Goal: Task Accomplishment & Management: Use online tool/utility

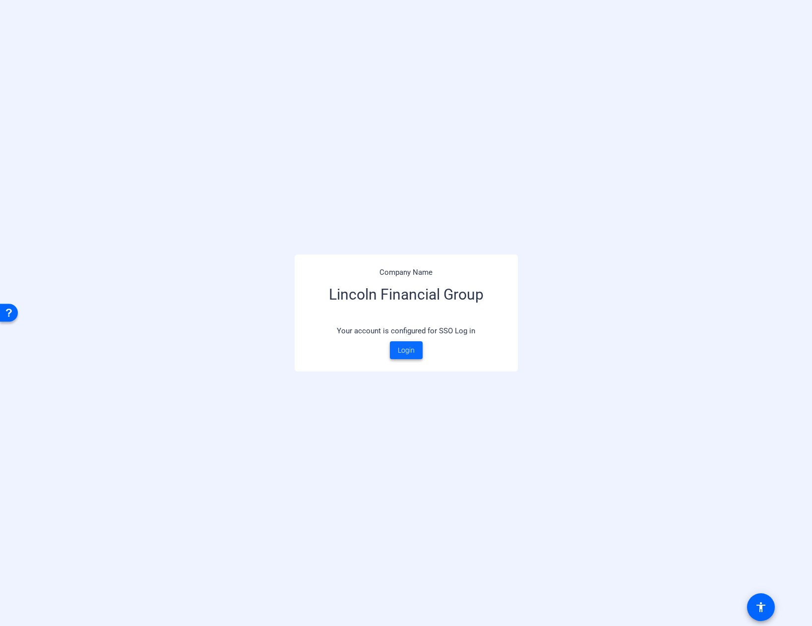
click at [403, 350] on span "Login" at bounding box center [406, 350] width 17 height 10
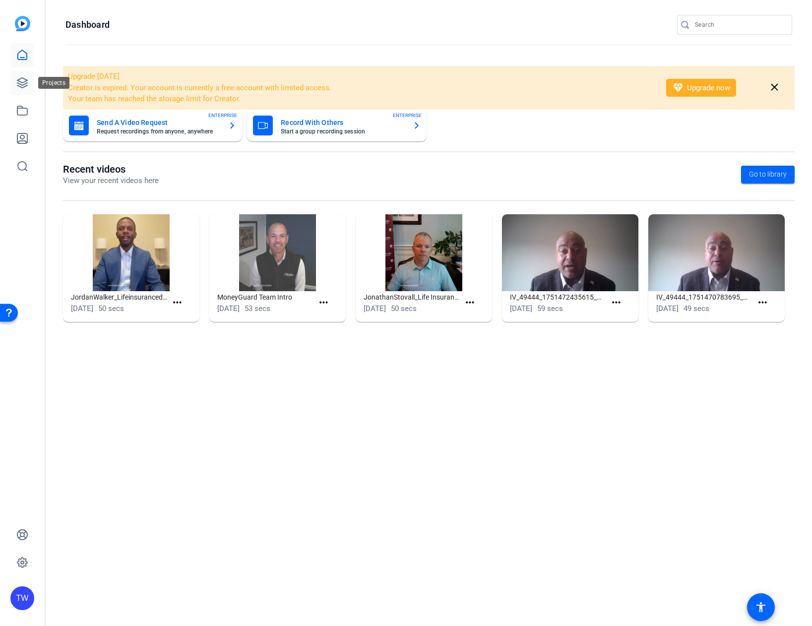
click at [23, 84] on icon at bounding box center [22, 83] width 12 height 12
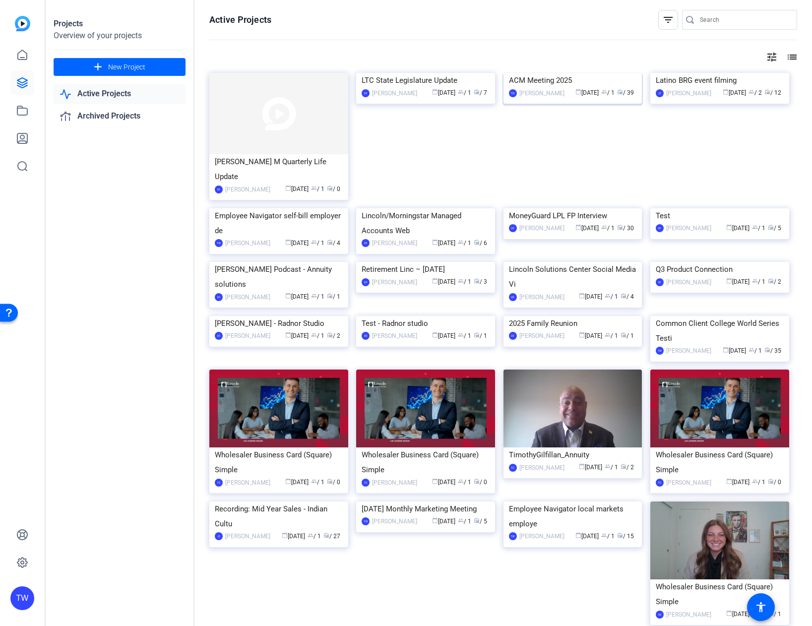
click at [532, 73] on img at bounding box center [572, 73] width 139 height 0
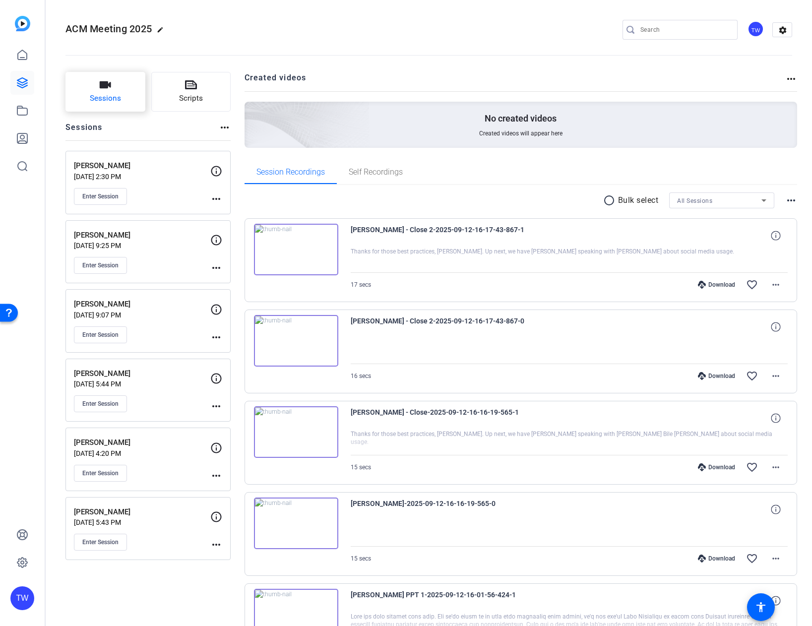
click at [104, 85] on icon "button" at bounding box center [105, 84] width 11 height 7
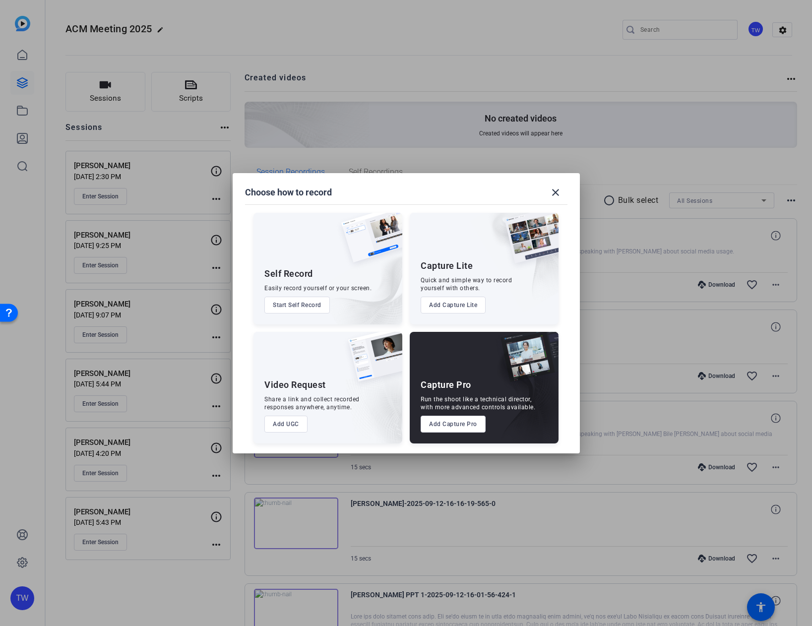
click at [231, 23] on div at bounding box center [406, 313] width 812 height 626
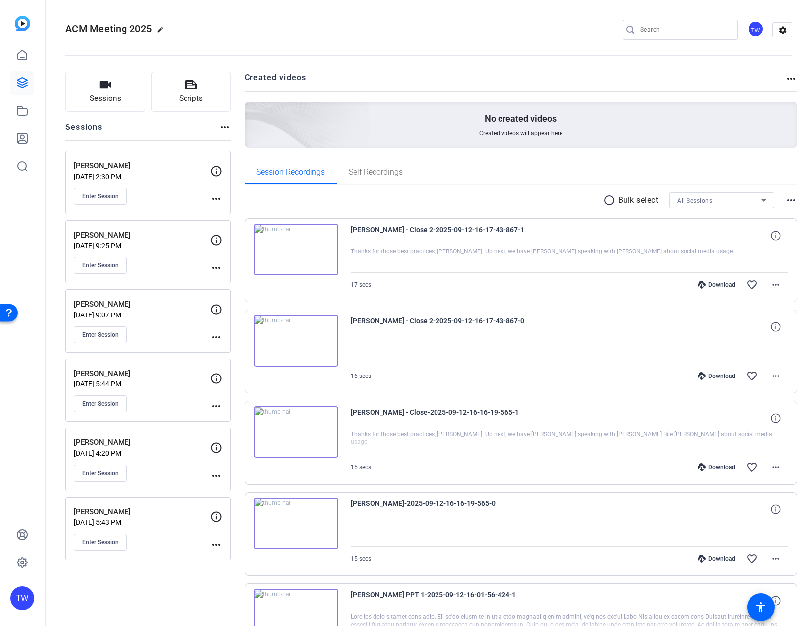
click at [225, 127] on mat-icon "more_horiz" at bounding box center [225, 128] width 12 height 12
click at [76, 125] on div at bounding box center [406, 313] width 812 height 626
click at [83, 129] on h2 "Sessions" at bounding box center [83, 131] width 37 height 19
click at [107, 89] on icon "button" at bounding box center [105, 85] width 12 height 12
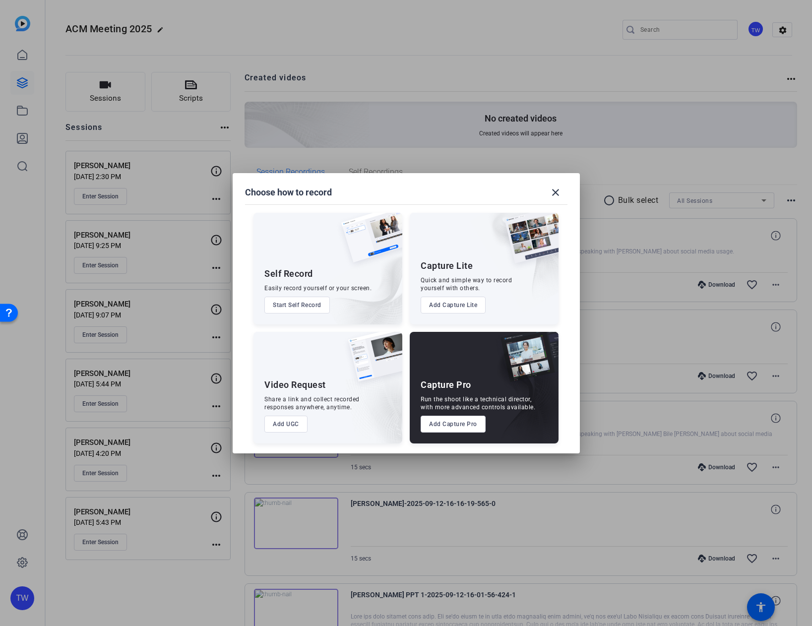
click at [452, 424] on button "Add Capture Pro" at bounding box center [453, 424] width 65 height 17
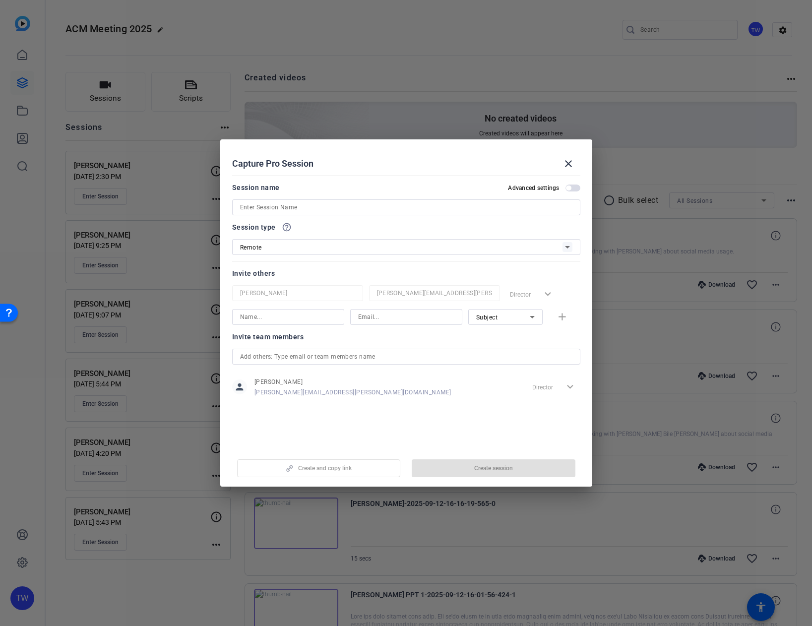
click at [313, 208] on input at bounding box center [406, 207] width 332 height 12
type input "[PERSON_NAME] and [PERSON_NAME]"
click at [491, 467] on span "Create session" at bounding box center [493, 468] width 39 height 8
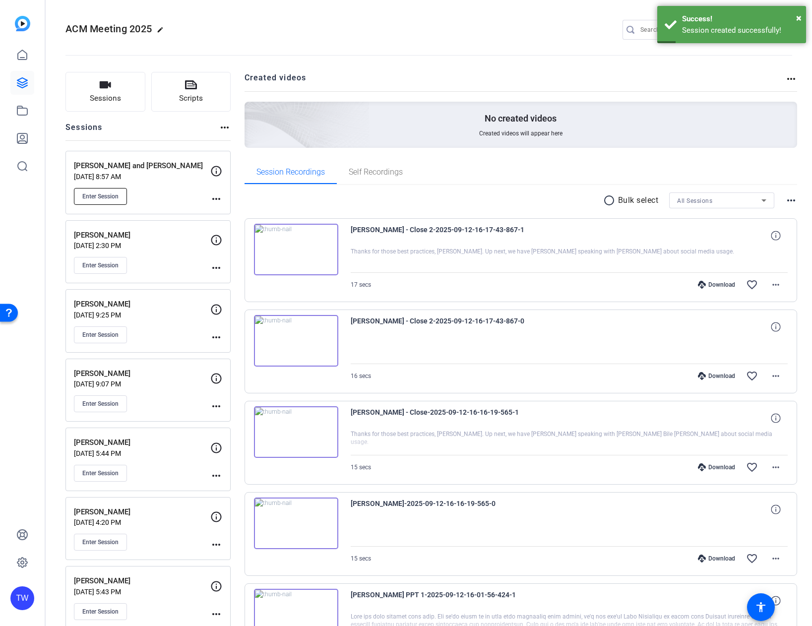
click at [107, 196] on span "Enter Session" at bounding box center [100, 196] width 36 height 8
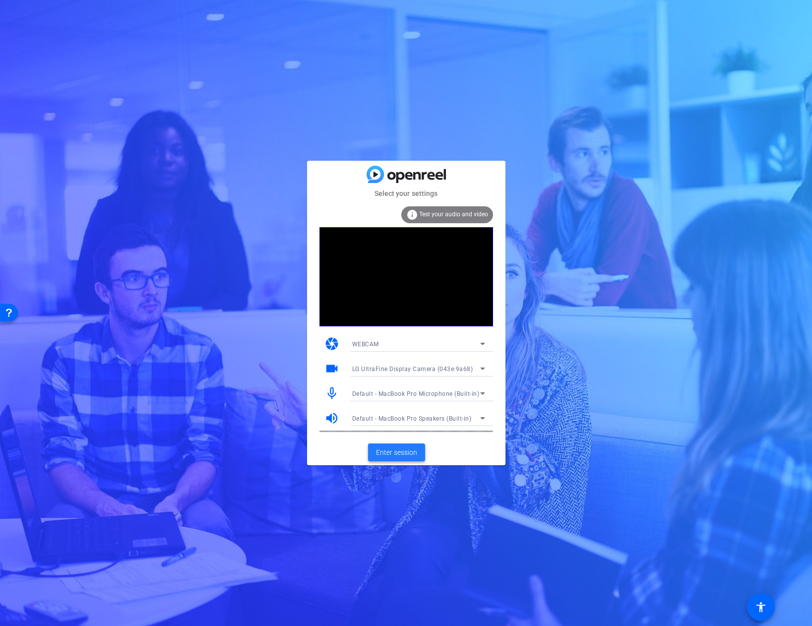
click at [391, 449] on span "Enter session" at bounding box center [396, 452] width 41 height 10
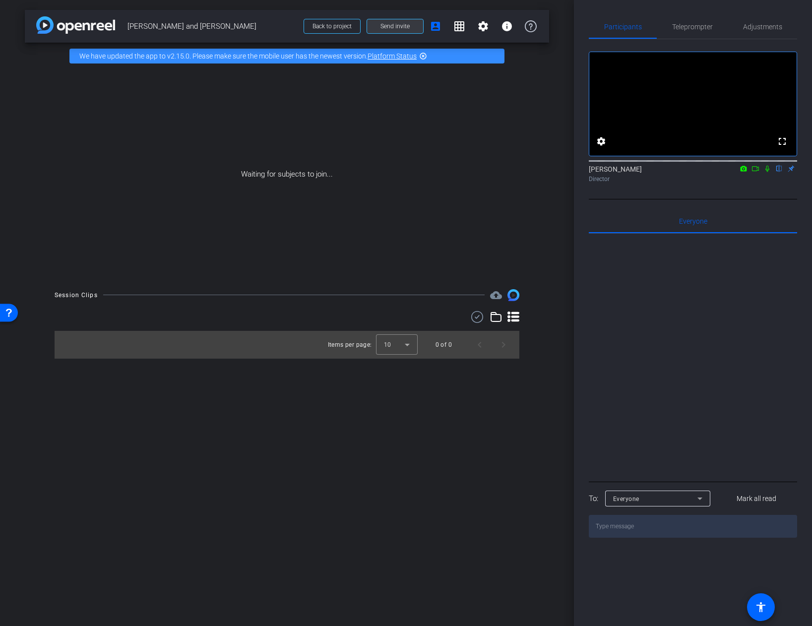
click at [396, 27] on span "Send invite" at bounding box center [394, 26] width 29 height 8
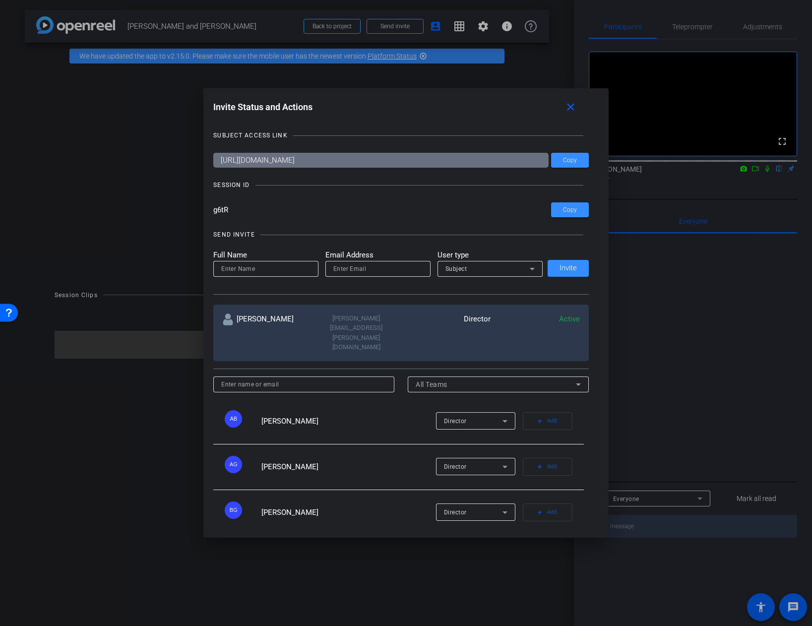
drag, startPoint x: 215, startPoint y: 136, endPoint x: 285, endPoint y: 138, distance: 70.5
click at [285, 138] on div "SUBJECT ACCESS LINK" at bounding box center [250, 135] width 74 height 10
copy div "SUBJECT ACCESS LINK"
click at [569, 160] on span "Copy" at bounding box center [570, 160] width 14 height 7
copy div "SUBJECT ACCESS LINK"
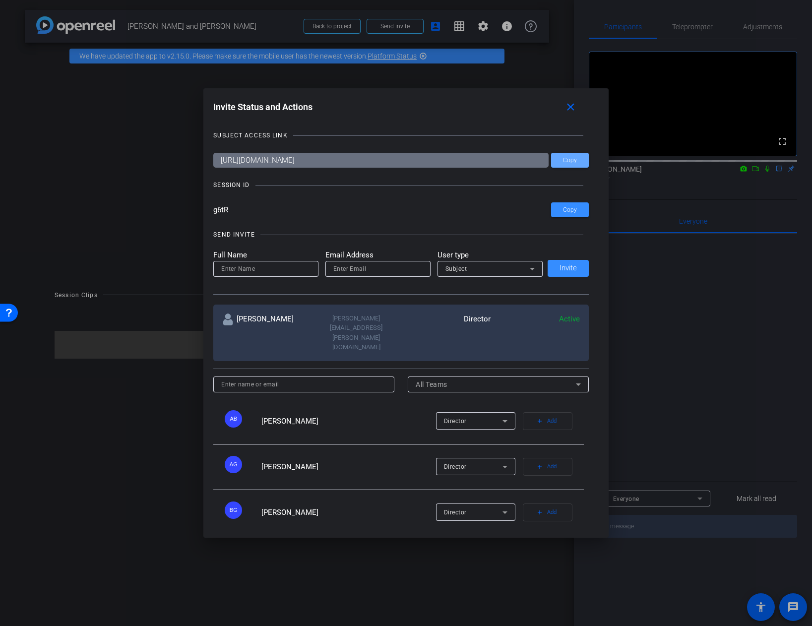
click at [234, 187] on div "SESSION ID" at bounding box center [231, 185] width 36 height 10
drag, startPoint x: 249, startPoint y: 184, endPoint x: 210, endPoint y: 184, distance: 39.7
click at [210, 184] on div "Invite Status and Actions close SUBJECT ACCESS LINK [URL][DOMAIN_NAME] Copy SES…" at bounding box center [405, 312] width 405 height 449
copy div "SESSION ID"
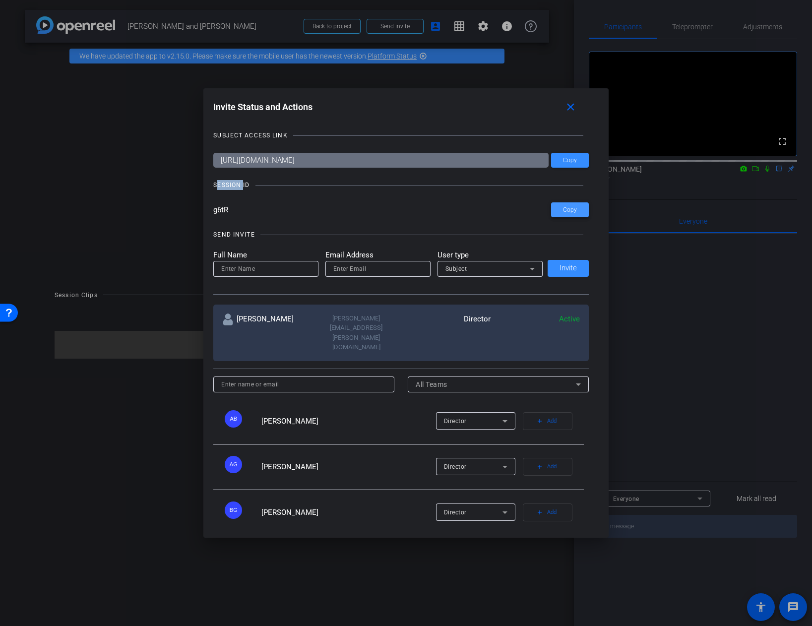
click at [567, 210] on span "Copy" at bounding box center [570, 209] width 14 height 7
copy div "SESSION ID"
click at [391, 268] on input "email" at bounding box center [377, 269] width 89 height 12
paste input "[PERSON_NAME][EMAIL_ADDRESS][PERSON_NAME][DOMAIN_NAME]"
type input "[PERSON_NAME][EMAIL_ADDRESS][PERSON_NAME][DOMAIN_NAME]"
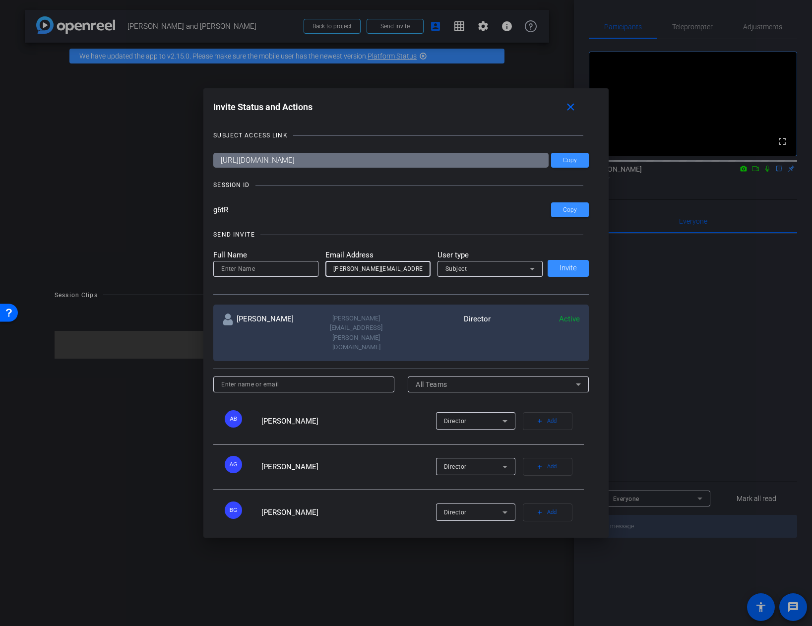
click at [530, 268] on icon at bounding box center [532, 269] width 5 height 2
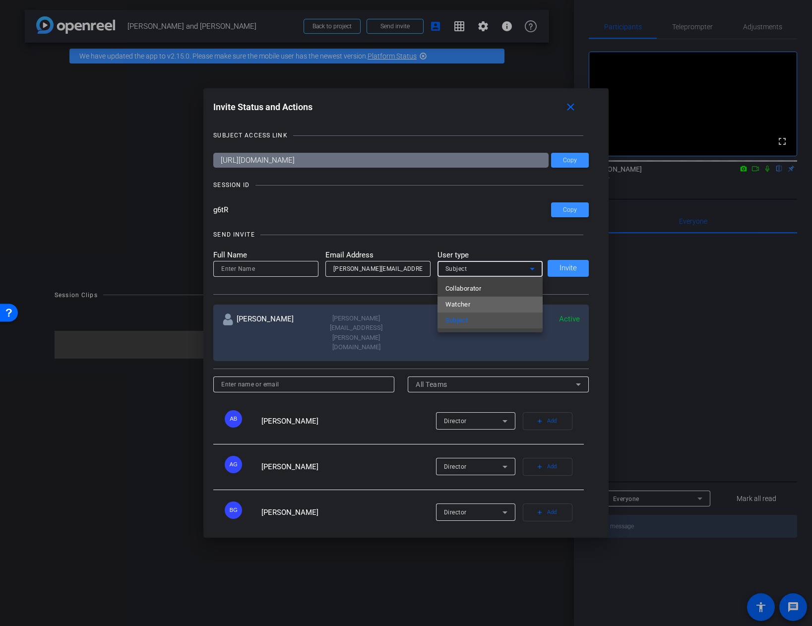
click at [505, 304] on mat-option "Watcher" at bounding box center [489, 305] width 105 height 16
click at [253, 268] on input at bounding box center [265, 269] width 89 height 12
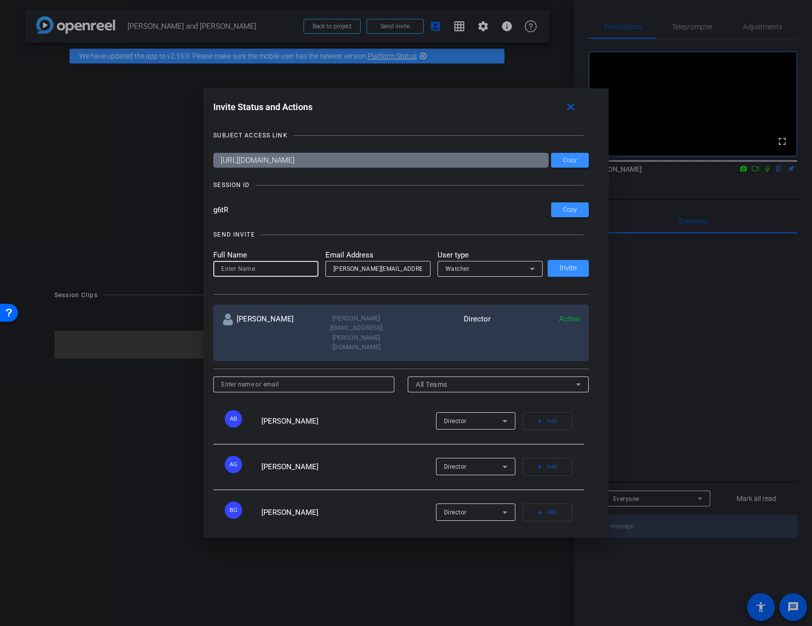
paste input "[PERSON_NAME]"
click at [221, 268] on div "[PERSON_NAME]" at bounding box center [265, 269] width 105 height 16
click at [273, 270] on input "[PERSON_NAME]" at bounding box center [265, 269] width 89 height 12
click at [222, 269] on input "[PERSON_NAME]" at bounding box center [265, 269] width 89 height 12
type input "[PERSON_NAME]"
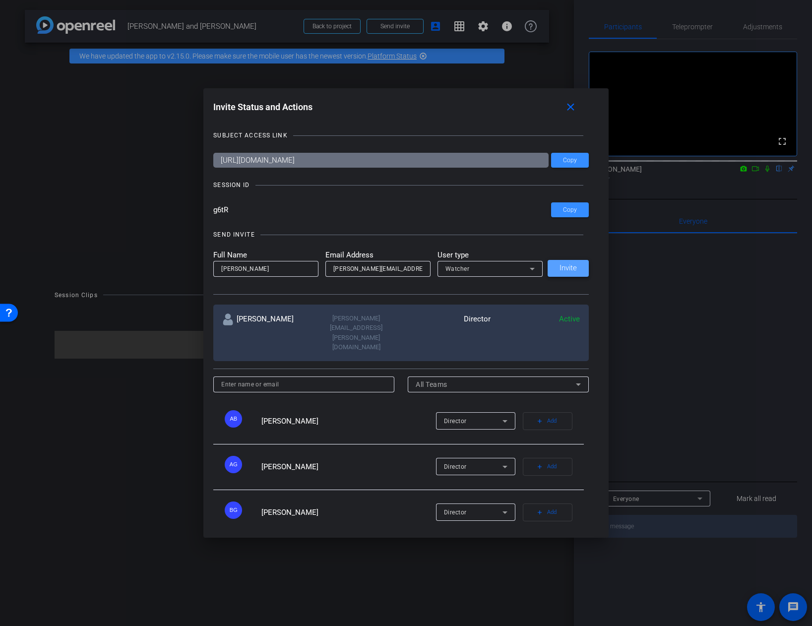
click at [570, 268] on span "Invite" at bounding box center [567, 267] width 17 height 7
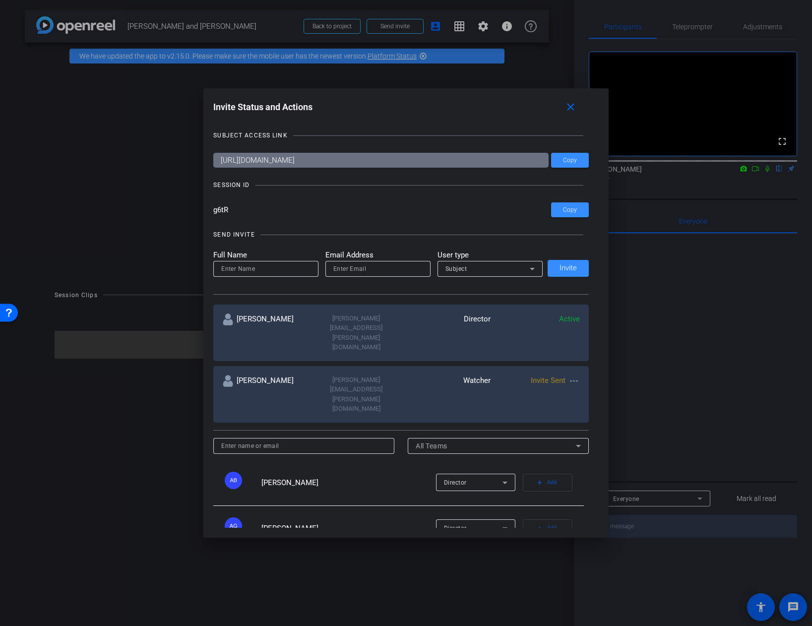
click at [335, 26] on div at bounding box center [406, 313] width 812 height 626
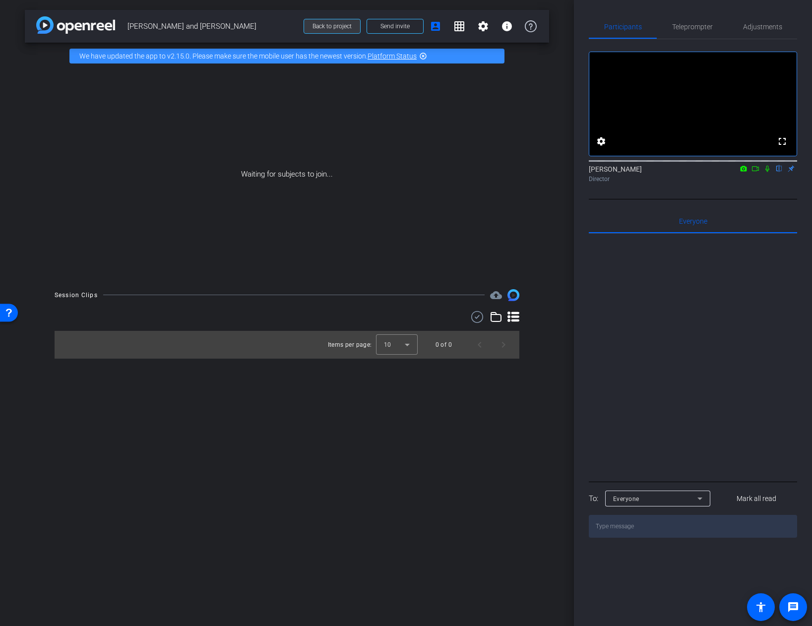
click at [326, 27] on span "Back to project" at bounding box center [331, 26] width 39 height 7
